Goal: Obtain resource: Download file/media

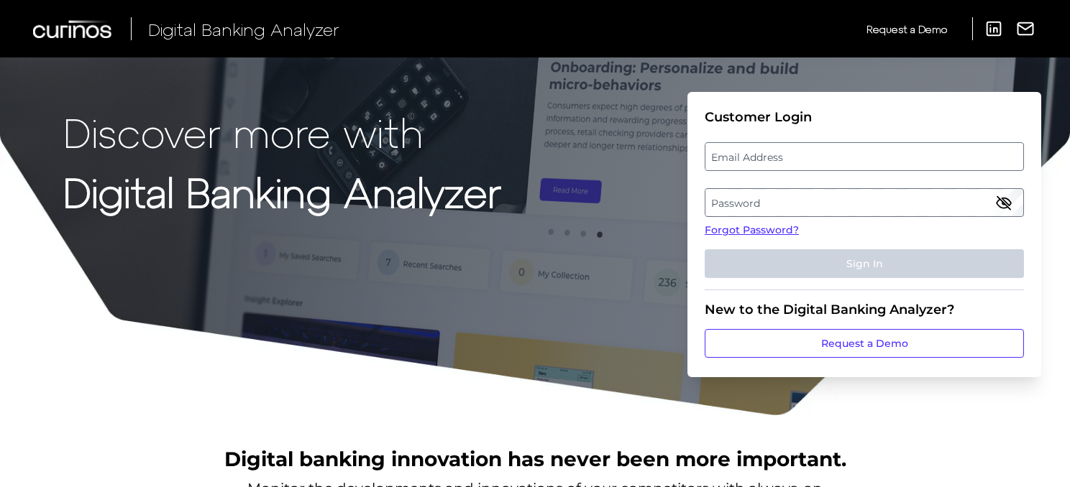
click at [771, 158] on label "Email Address" at bounding box center [863, 157] width 317 height 26
click at [771, 158] on input "email" at bounding box center [863, 156] width 319 height 29
click at [769, 161] on input "Email Address" at bounding box center [863, 156] width 319 height 29
type input "breahna.ramos@regions.com"
click at [778, 199] on label "Password" at bounding box center [863, 203] width 317 height 26
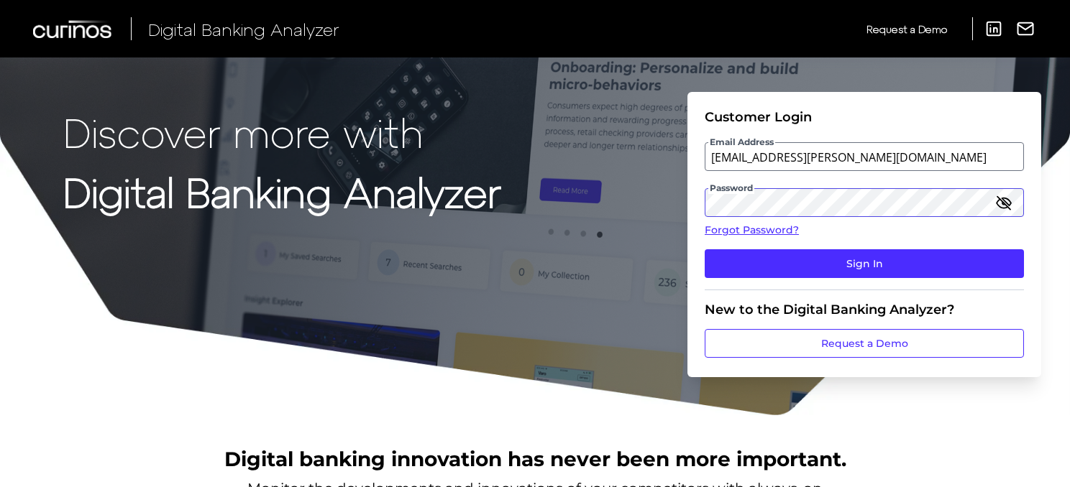
click at [704, 249] on button "Sign In" at bounding box center [863, 263] width 319 height 29
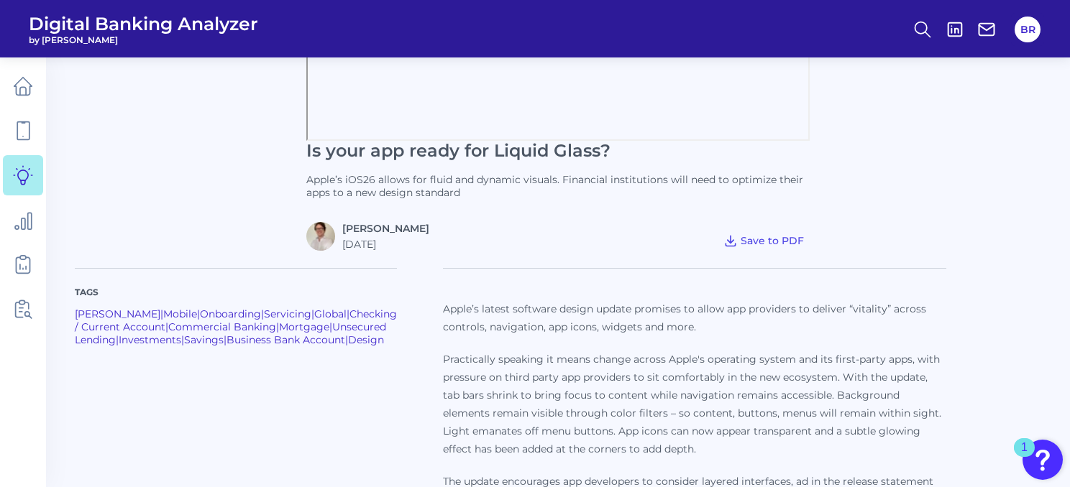
scroll to position [398, 0]
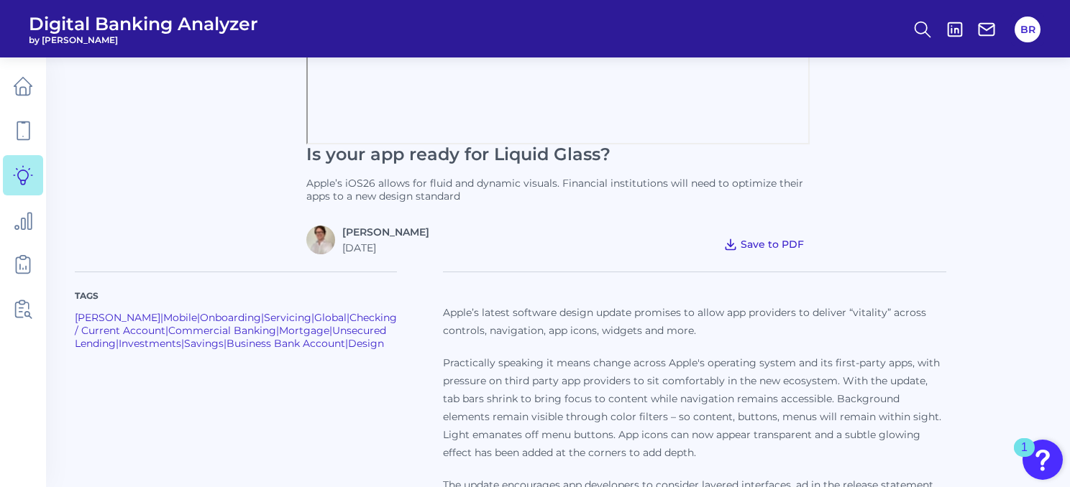
click at [753, 243] on span "Save to PDF" at bounding box center [771, 244] width 63 height 13
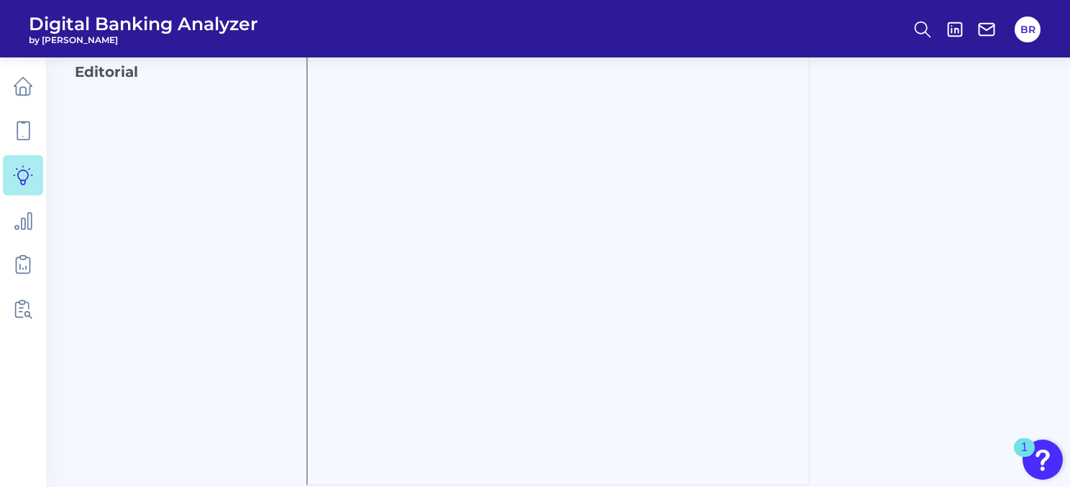
scroll to position [91, 0]
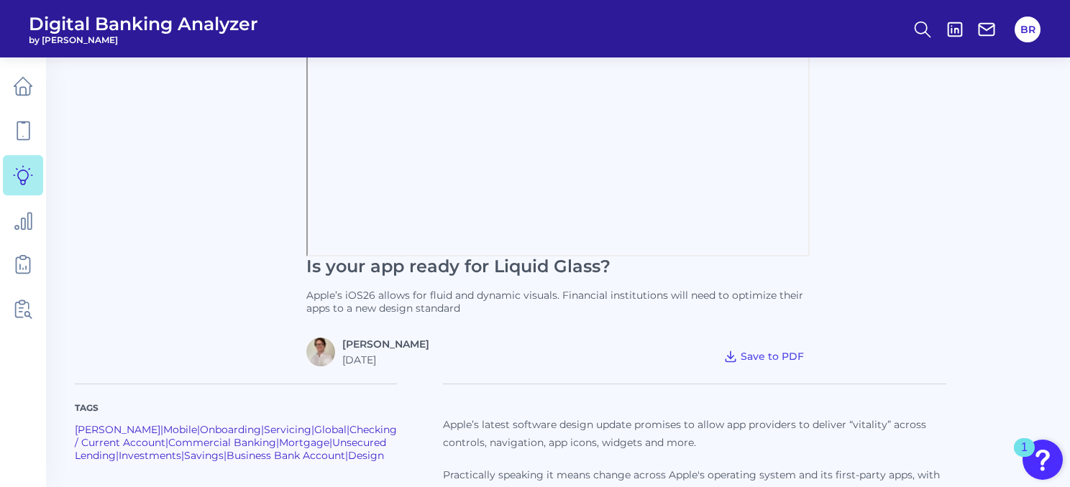
scroll to position [319, 0]
